Goal: Task Accomplishment & Management: Complete application form

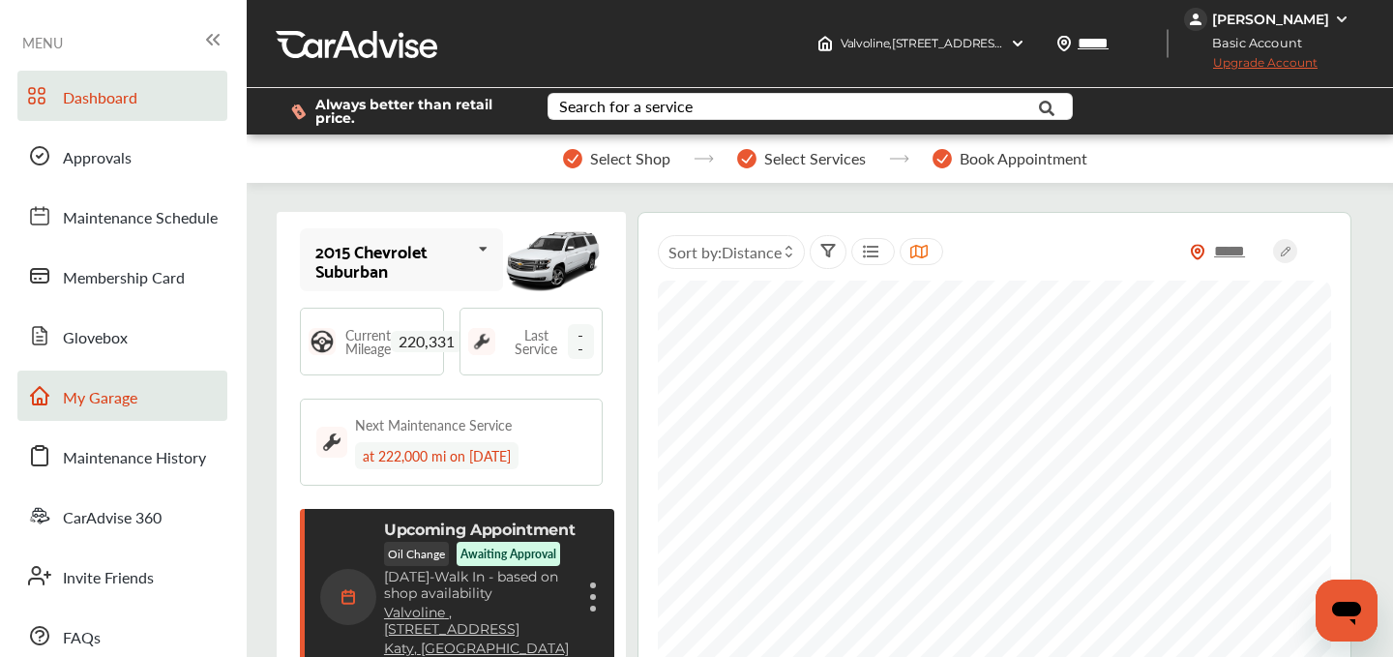
click at [127, 377] on link "My Garage" at bounding box center [122, 396] width 210 height 50
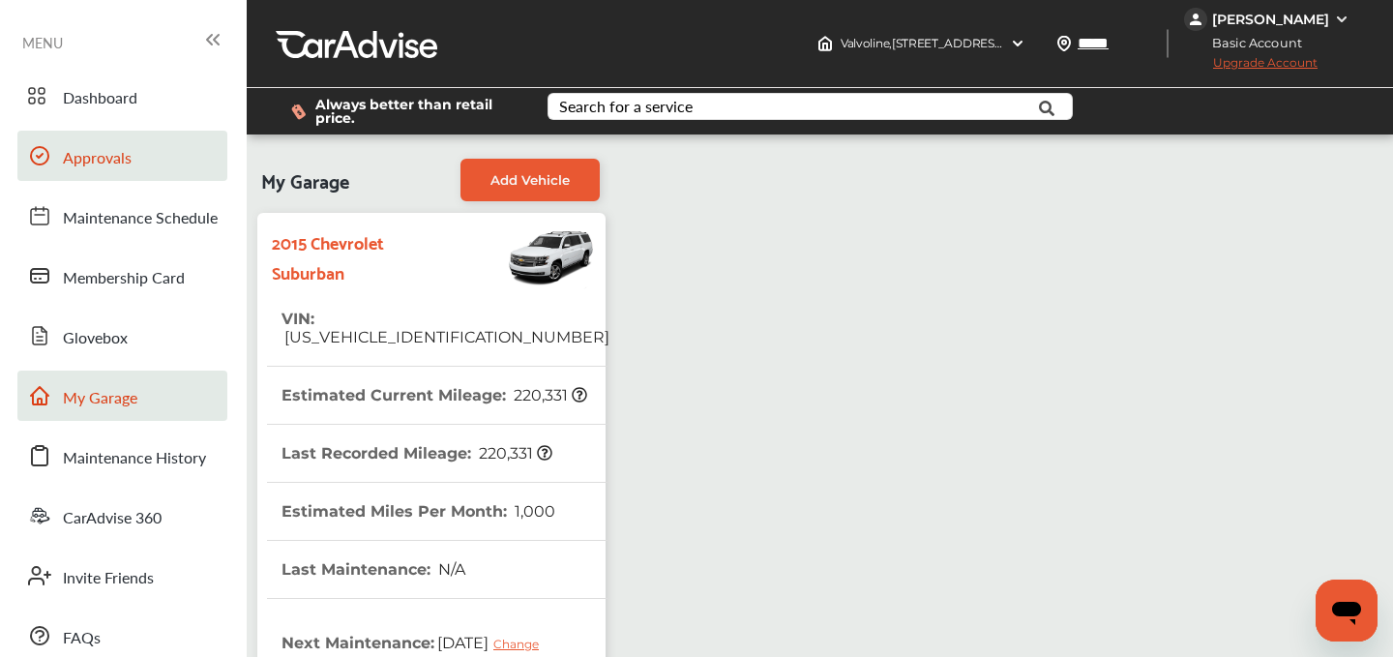
click at [97, 168] on span "Approvals" at bounding box center [97, 158] width 69 height 25
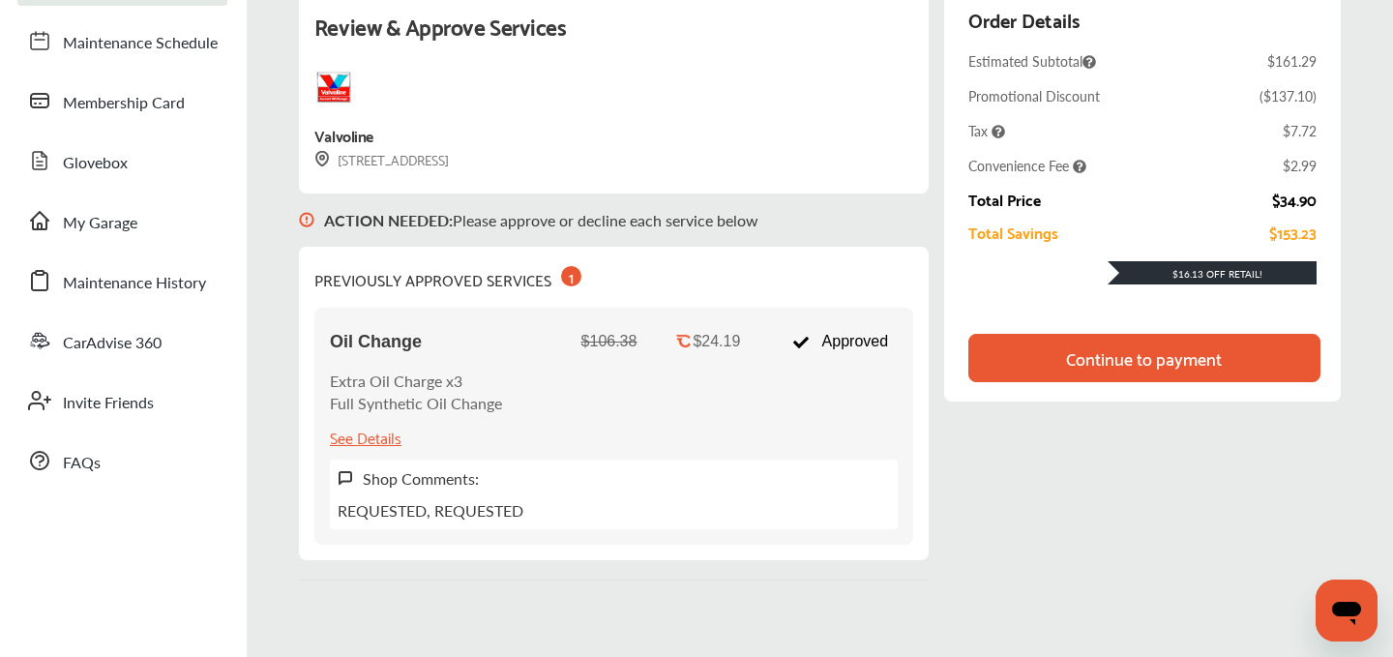
scroll to position [176, 0]
click at [1074, 347] on div "Continue to payment" at bounding box center [1144, 356] width 156 height 19
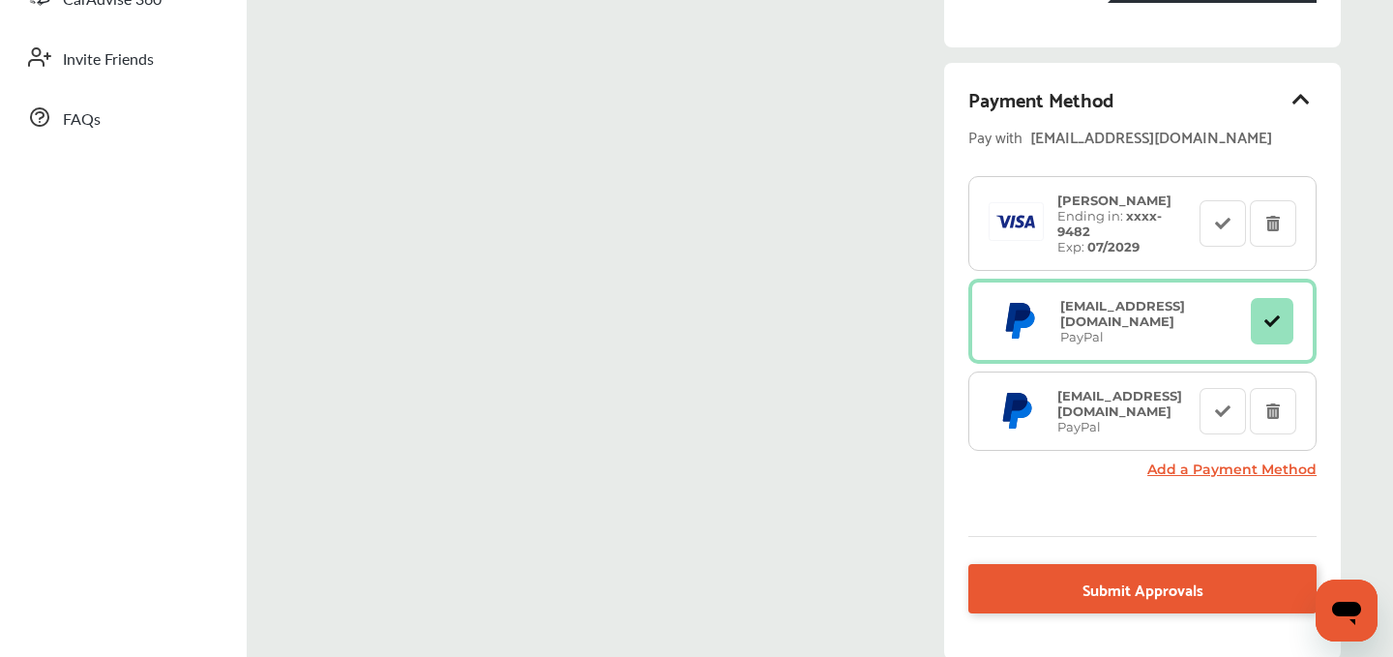
scroll to position [516, 0]
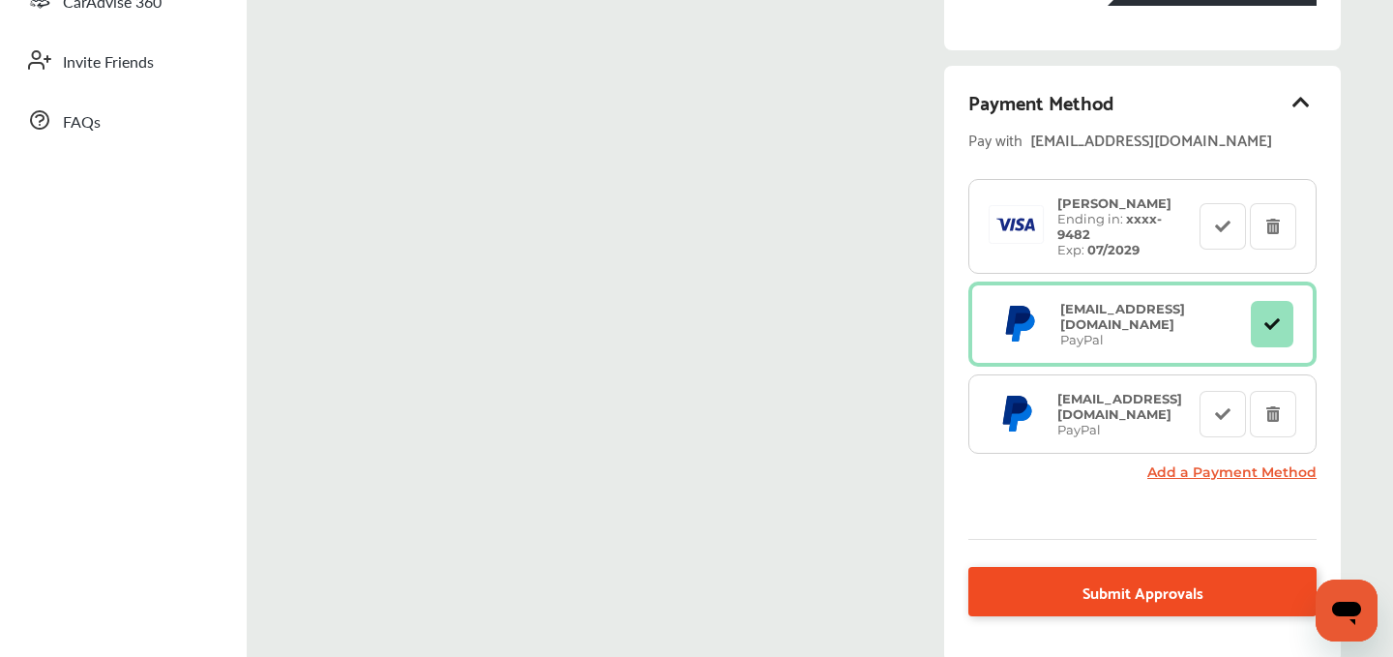
click at [1110, 587] on span "Submit Approvals" at bounding box center [1143, 591] width 121 height 26
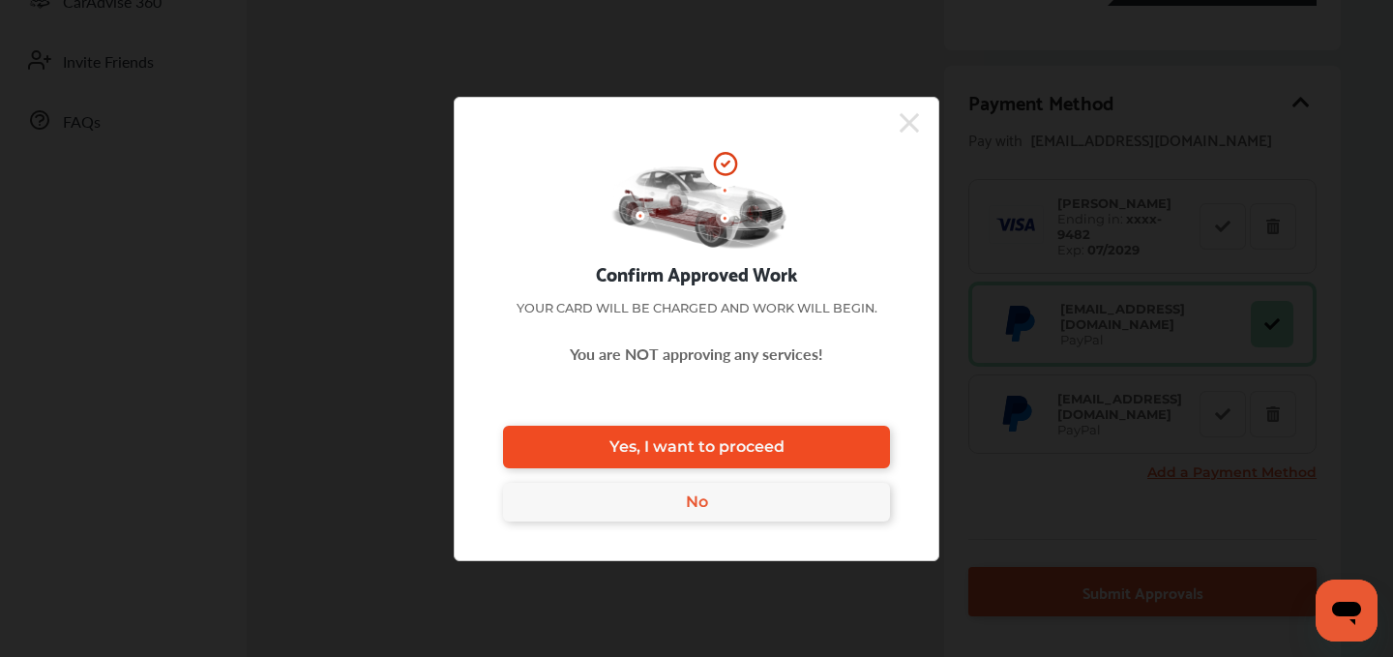
click at [717, 435] on link "Yes, I want to proceed" at bounding box center [696, 447] width 387 height 43
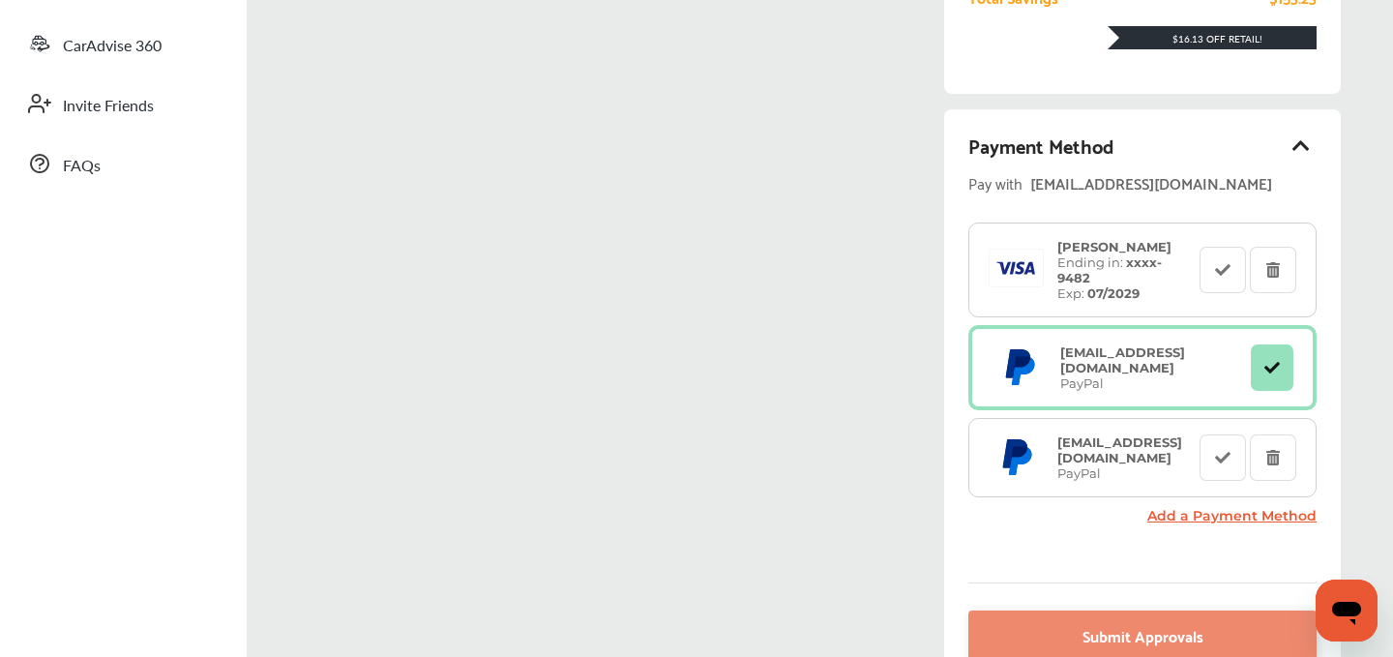
scroll to position [0, 0]
